Goal: Task Accomplishment & Management: Manage account settings

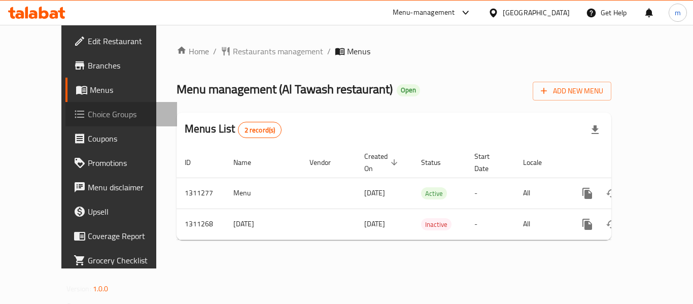
click at [88, 118] on span "Choice Groups" at bounding box center [128, 114] width 81 height 12
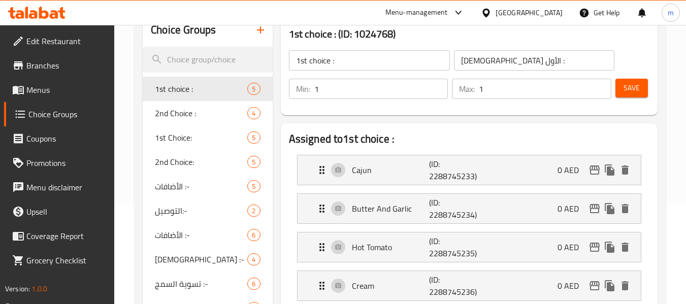
scroll to position [102, 0]
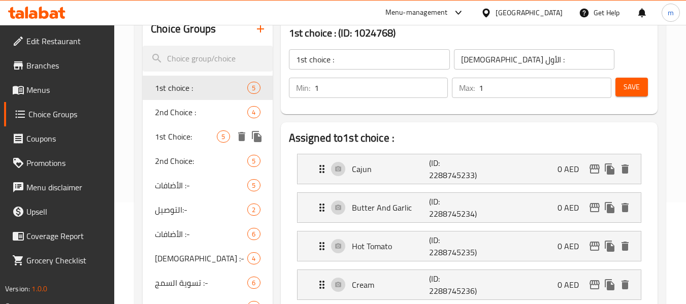
click at [202, 138] on span "1st Choice:" at bounding box center [186, 136] width 62 height 12
type input "1st Choice:"
type input "الإختيار الأول:"
type input "0"
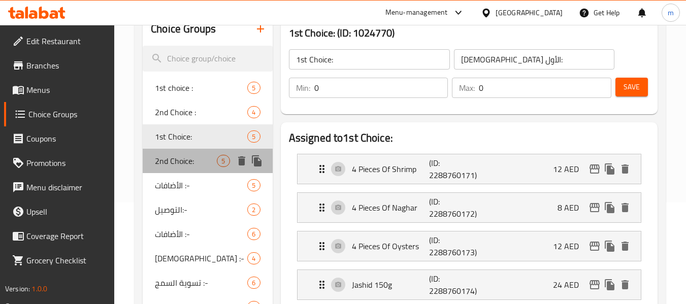
click at [188, 158] on span "2nd Choice:" at bounding box center [186, 161] width 62 height 12
type input "2nd Choice:"
type input "الإختيار الثاني:"
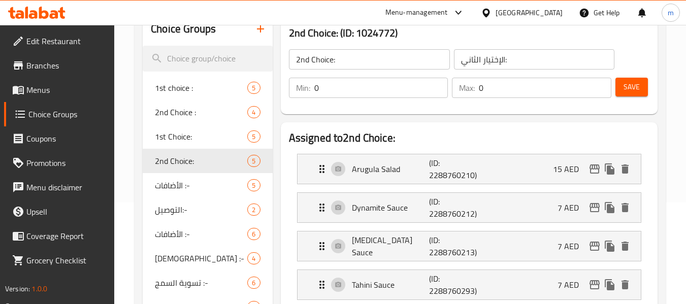
click at [52, 17] on icon at bounding box center [54, 14] width 9 height 9
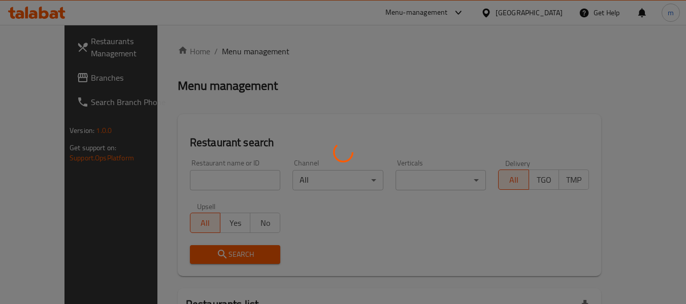
scroll to position [101, 0]
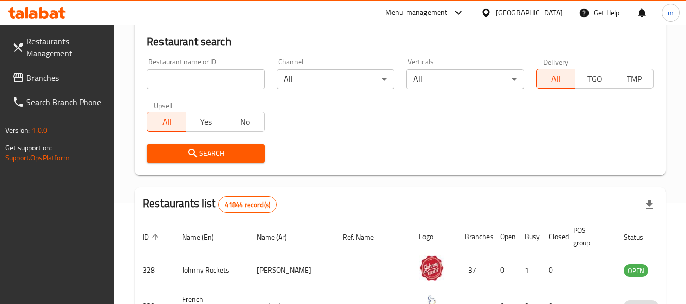
click at [61, 82] on span "Branches" at bounding box center [66, 78] width 80 height 12
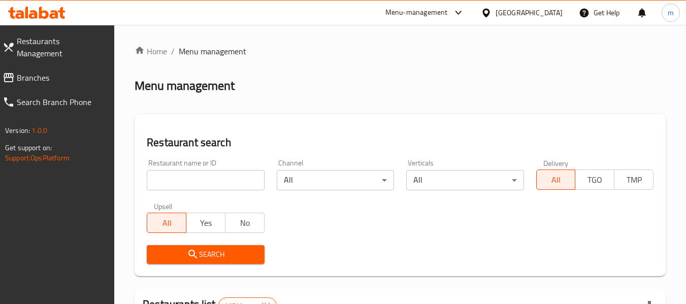
click at [57, 72] on span "Branches" at bounding box center [62, 78] width 90 height 12
